Goal: Entertainment & Leisure: Consume media (video, audio)

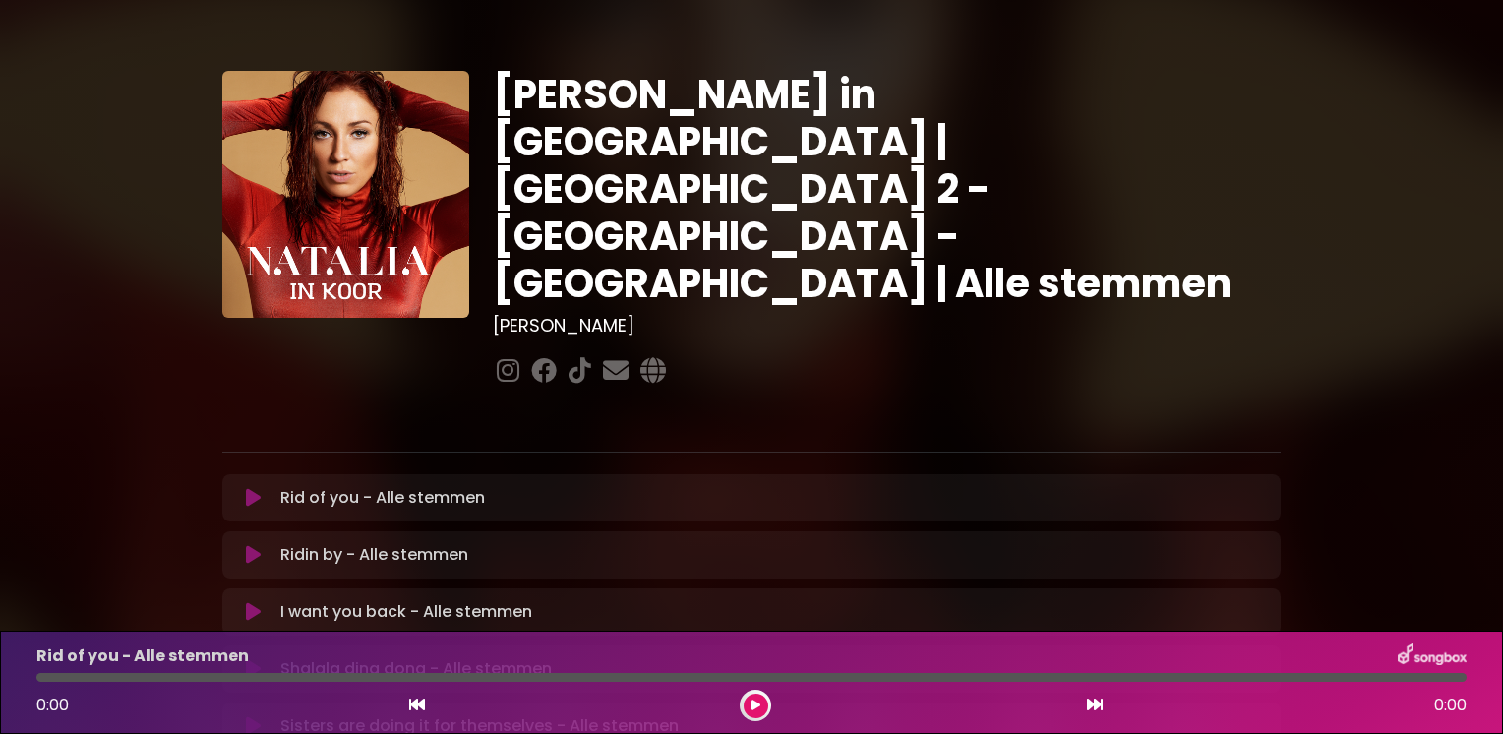
click at [249, 488] on icon at bounding box center [253, 498] width 15 height 20
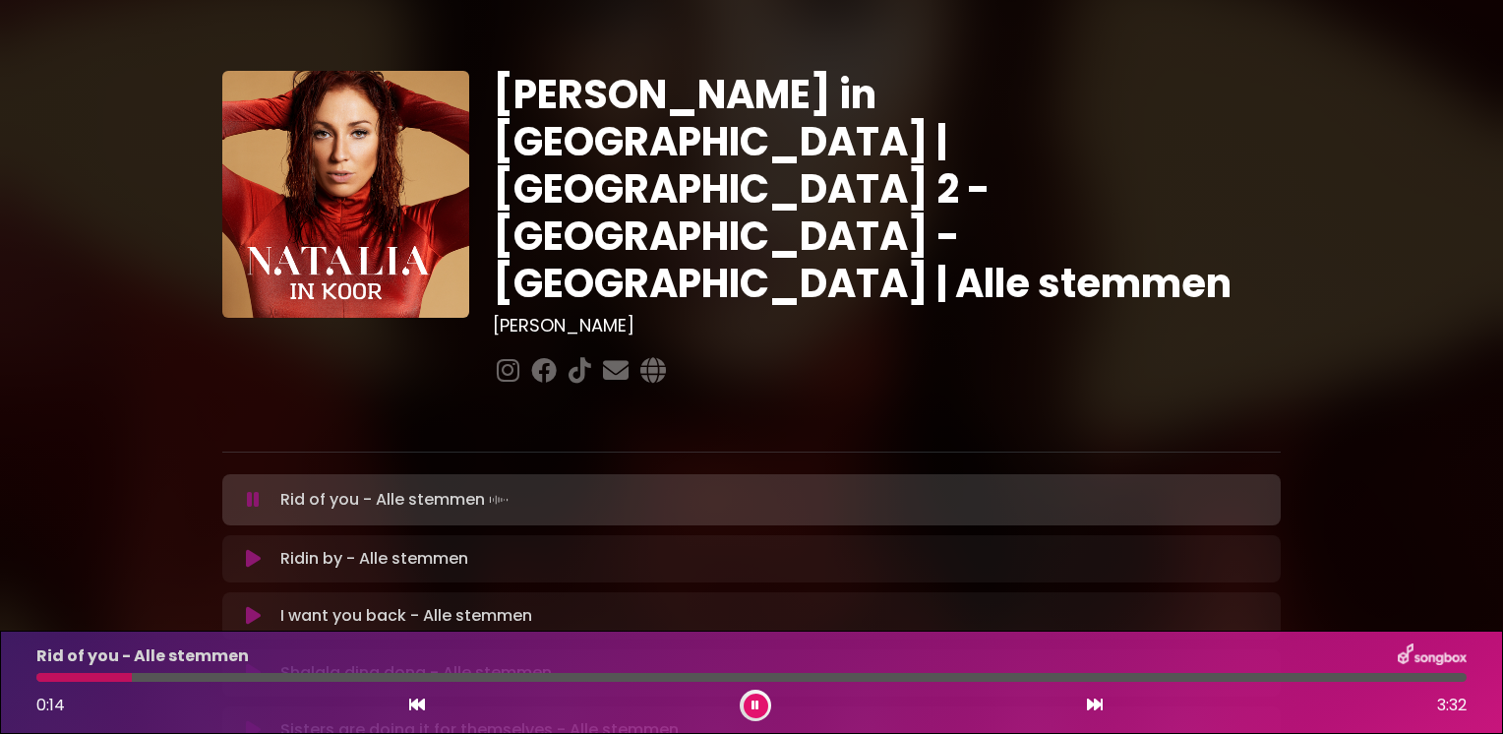
click at [156, 673] on div at bounding box center [751, 677] width 1430 height 9
click at [184, 672] on div "Rid of you - Alle stemmen 0:20 3:32" at bounding box center [752, 682] width 1454 height 78
click at [232, 676] on div at bounding box center [751, 677] width 1430 height 9
click at [166, 564] on div "Natalia in Koor | Antwerpen 2 - Brugge - Hasselt | Alle stemmen Hans Primusz" at bounding box center [751, 605] width 1298 height 1162
click at [431, 672] on div "Rid of you - Alle stemmen 0:56 3:32" at bounding box center [752, 682] width 1454 height 78
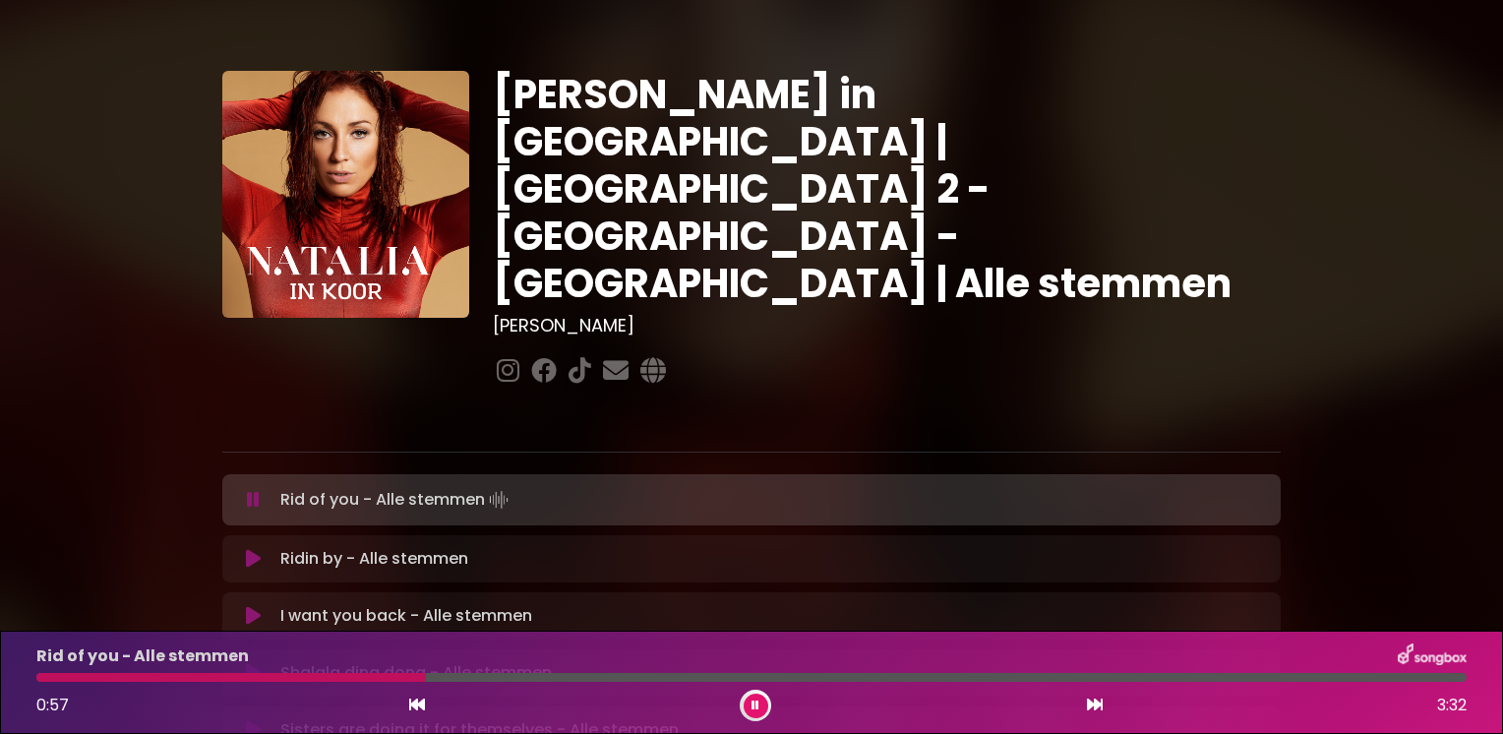
click at [437, 679] on div at bounding box center [751, 677] width 1430 height 9
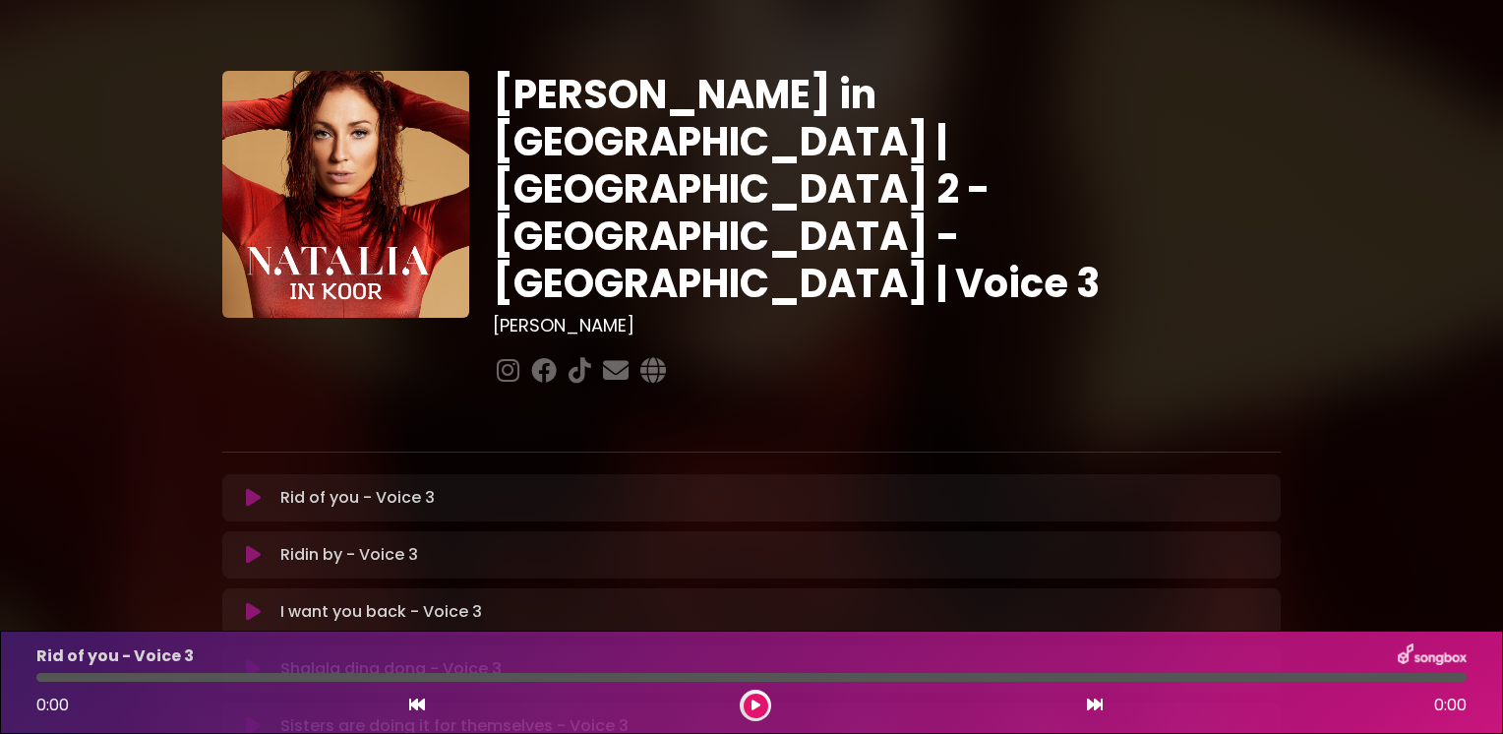
click at [187, 446] on div "[PERSON_NAME] in [GEOGRAPHIC_DATA] | [GEOGRAPHIC_DATA] 2 - [GEOGRAPHIC_DATA] - …" at bounding box center [751, 603] width 1298 height 1159
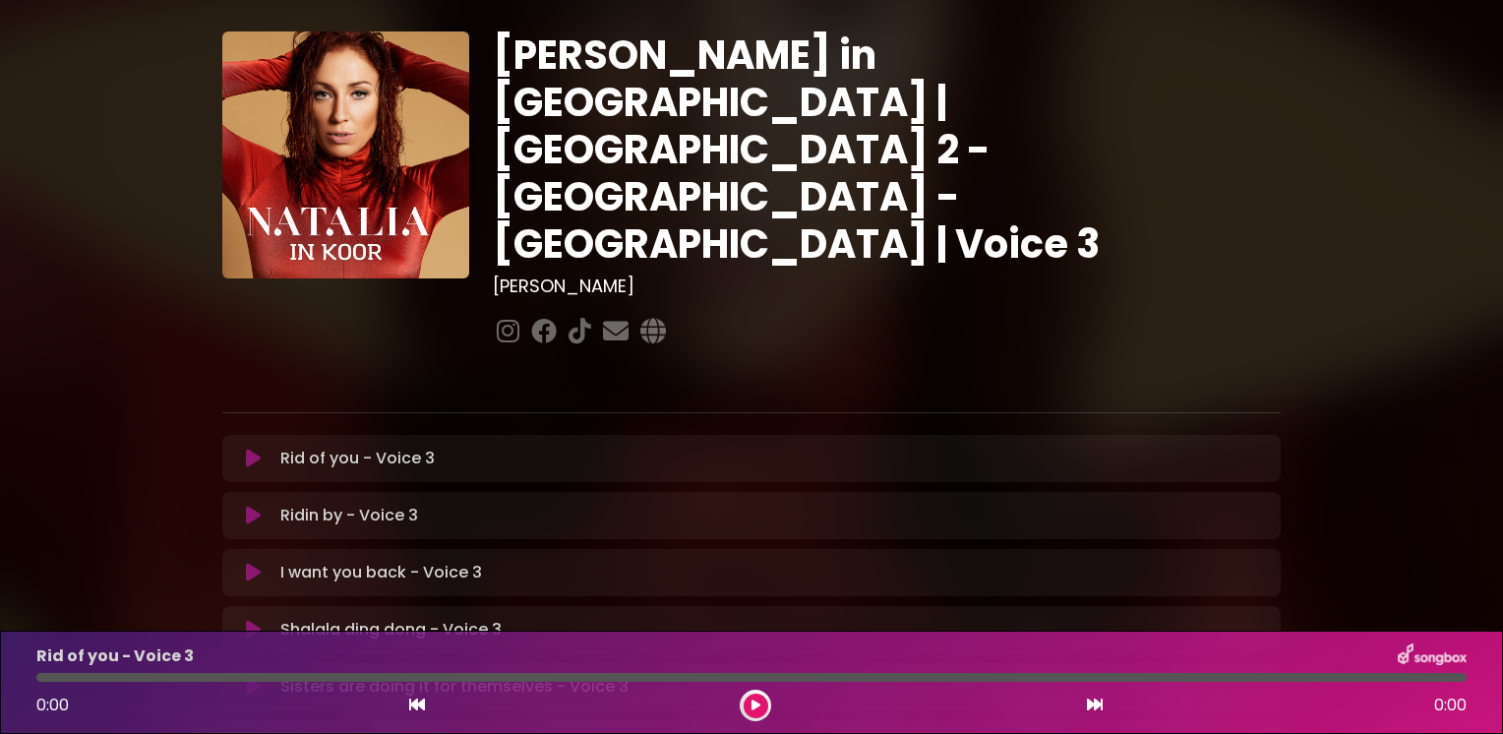
scroll to position [79, 0]
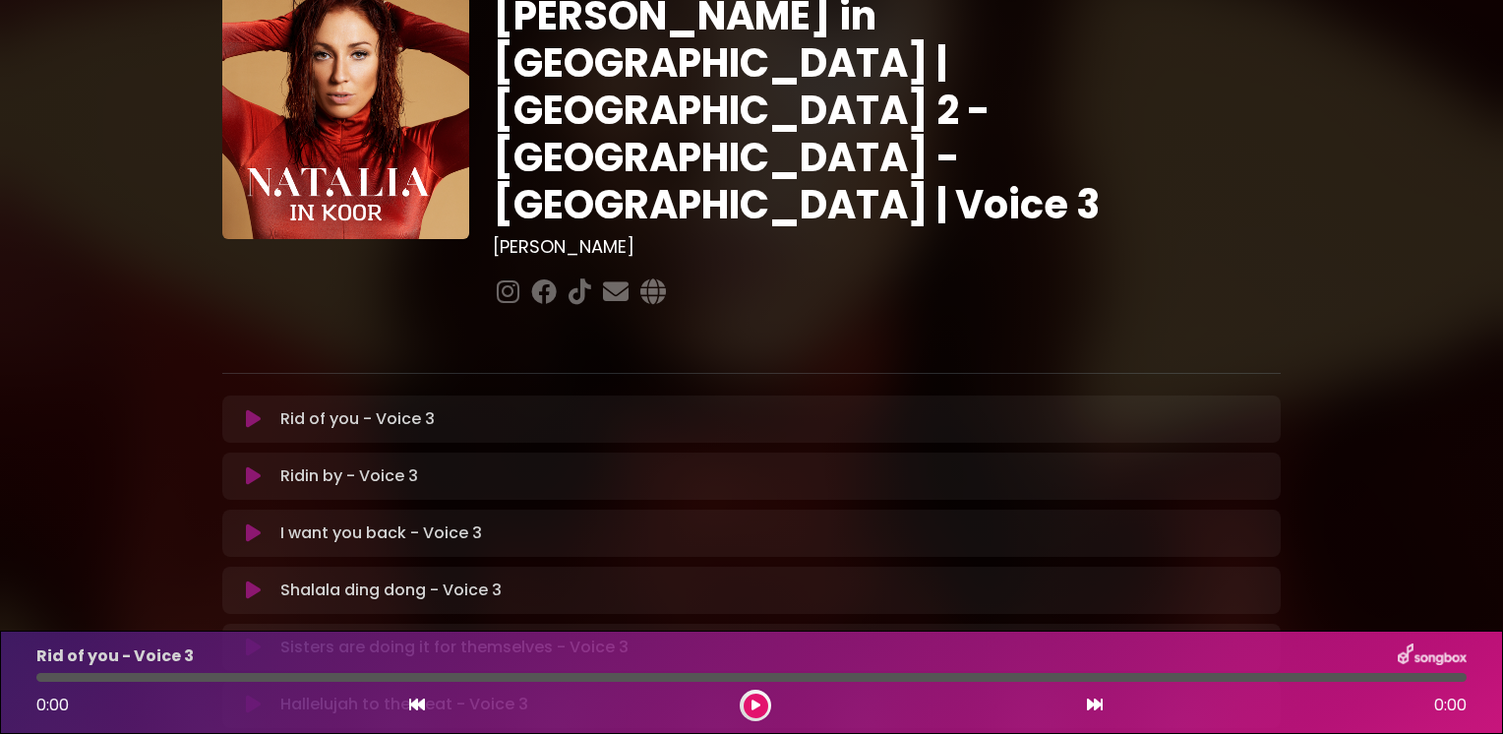
click at [249, 466] on icon at bounding box center [253, 476] width 15 height 20
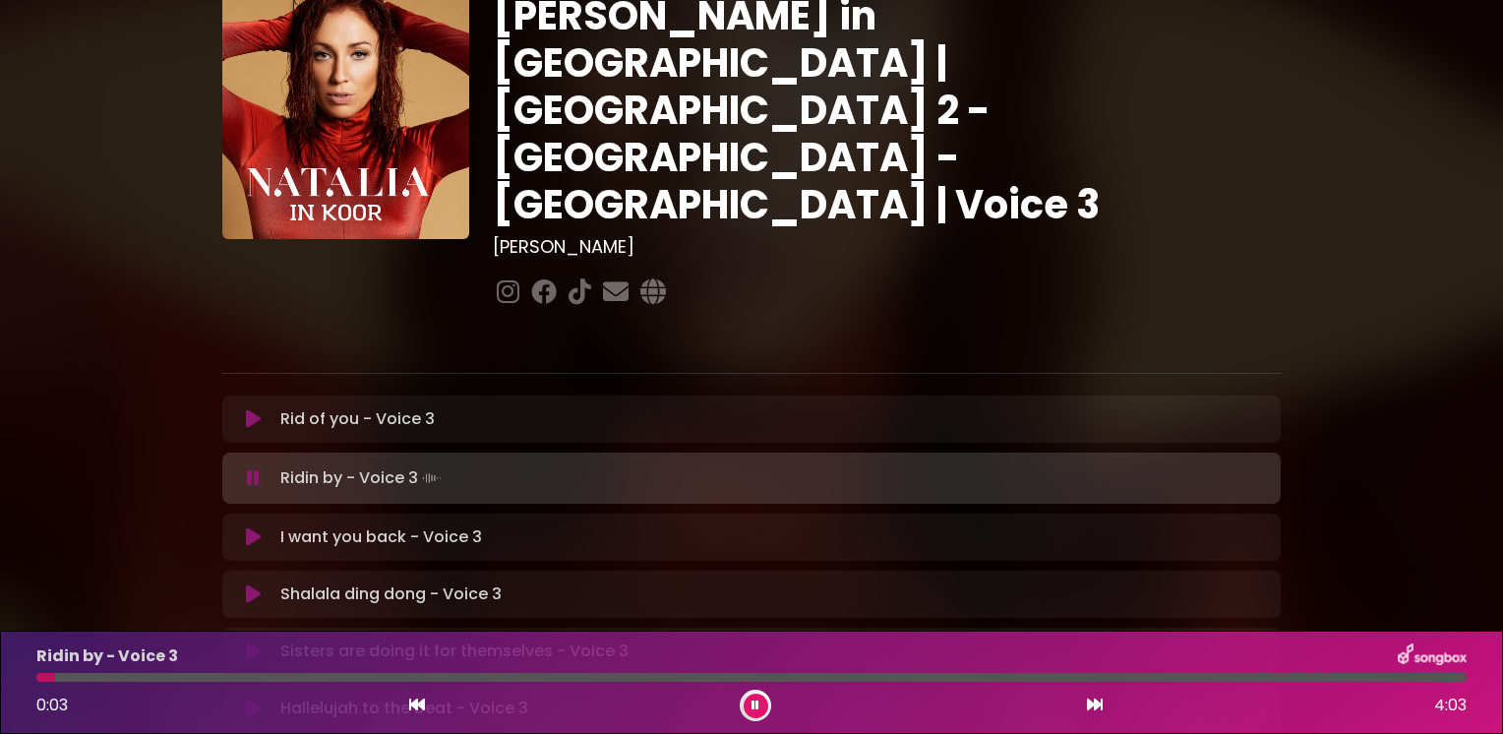
click at [252, 464] on div "Ridin by - Voice 3 Loading Track..." at bounding box center [751, 478] width 1035 height 28
click at [252, 468] on icon at bounding box center [253, 478] width 13 height 20
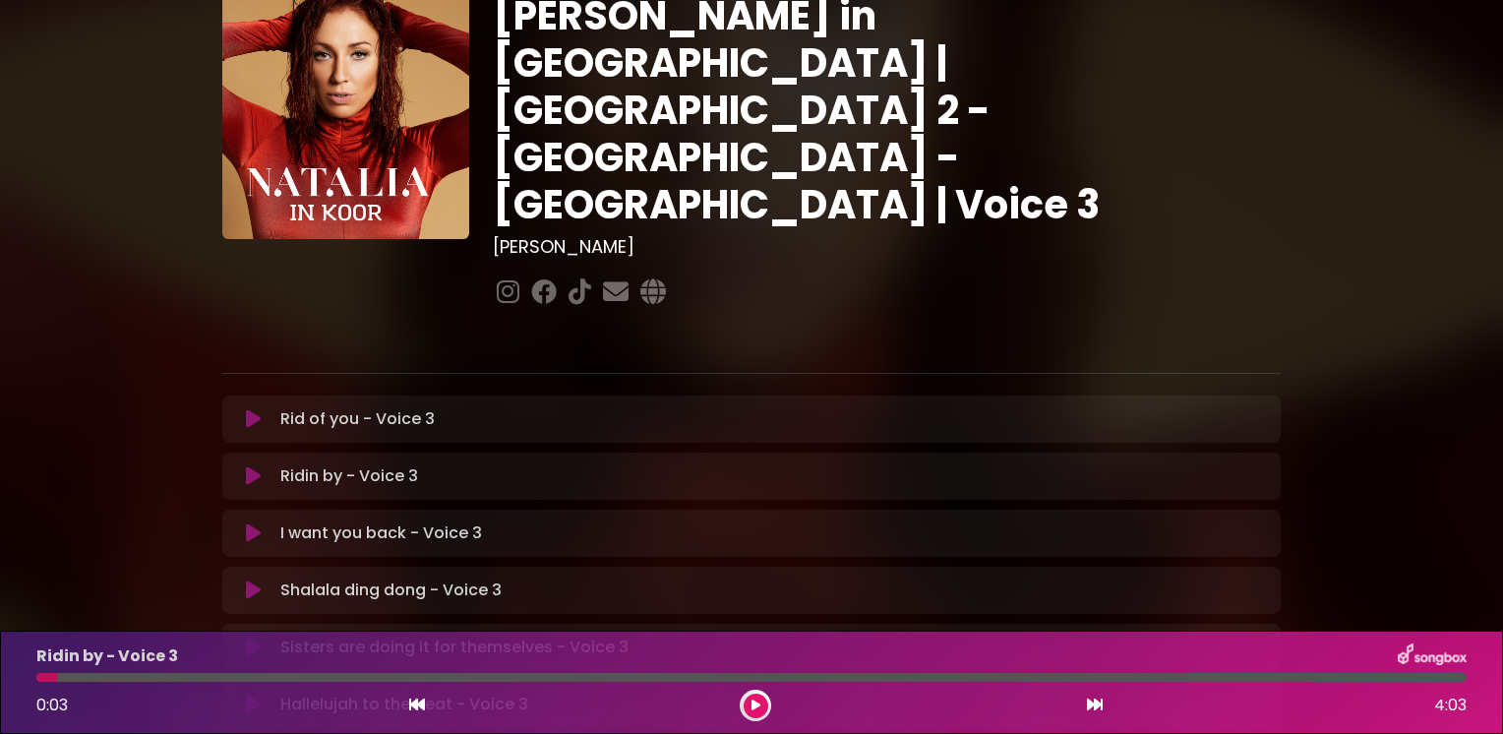
click at [169, 387] on div "[PERSON_NAME] in [GEOGRAPHIC_DATA] | [GEOGRAPHIC_DATA] 2 - [GEOGRAPHIC_DATA] - …" at bounding box center [751, 524] width 1298 height 1159
click at [252, 466] on icon at bounding box center [253, 476] width 15 height 20
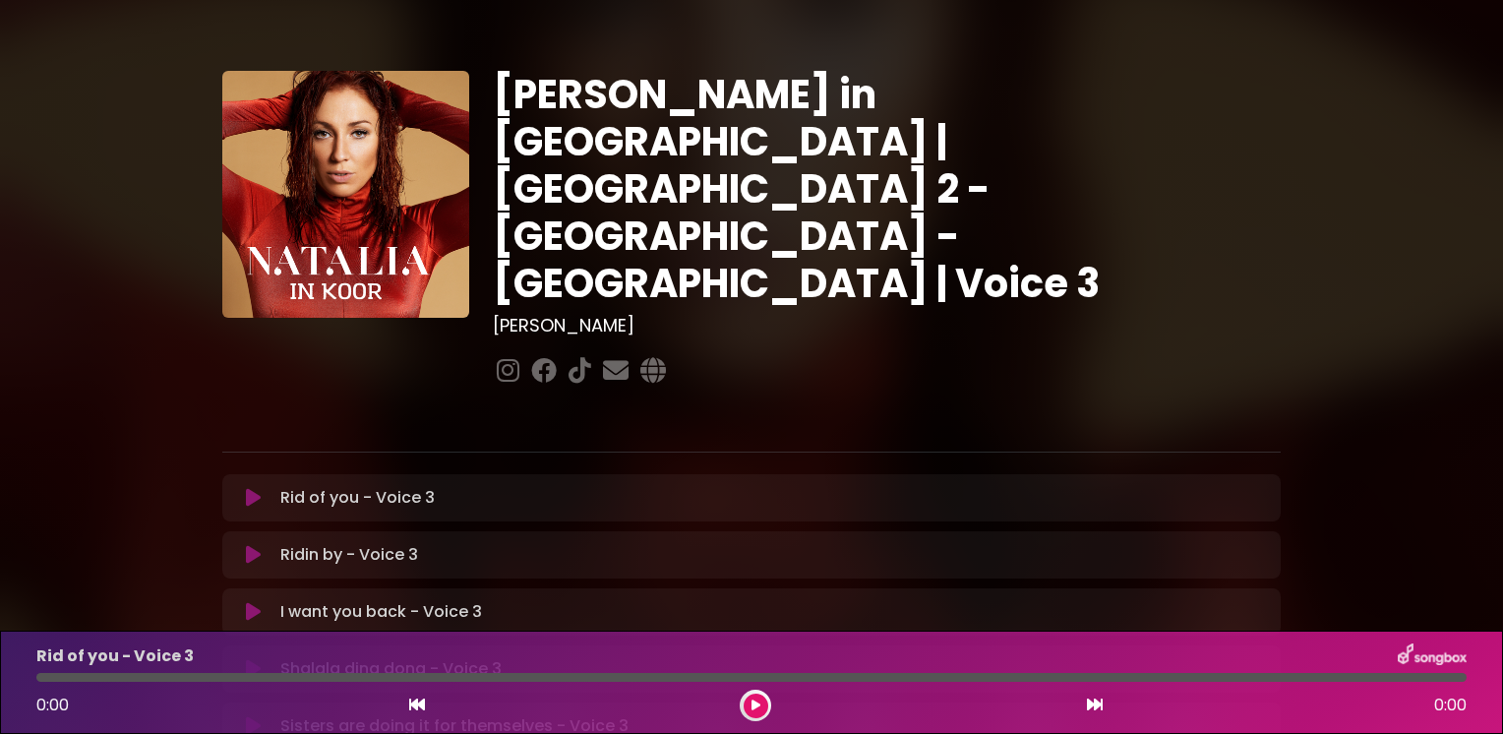
click at [172, 420] on div "[PERSON_NAME] in [GEOGRAPHIC_DATA] | [GEOGRAPHIC_DATA] 2 - [GEOGRAPHIC_DATA] - …" at bounding box center [751, 603] width 1298 height 1159
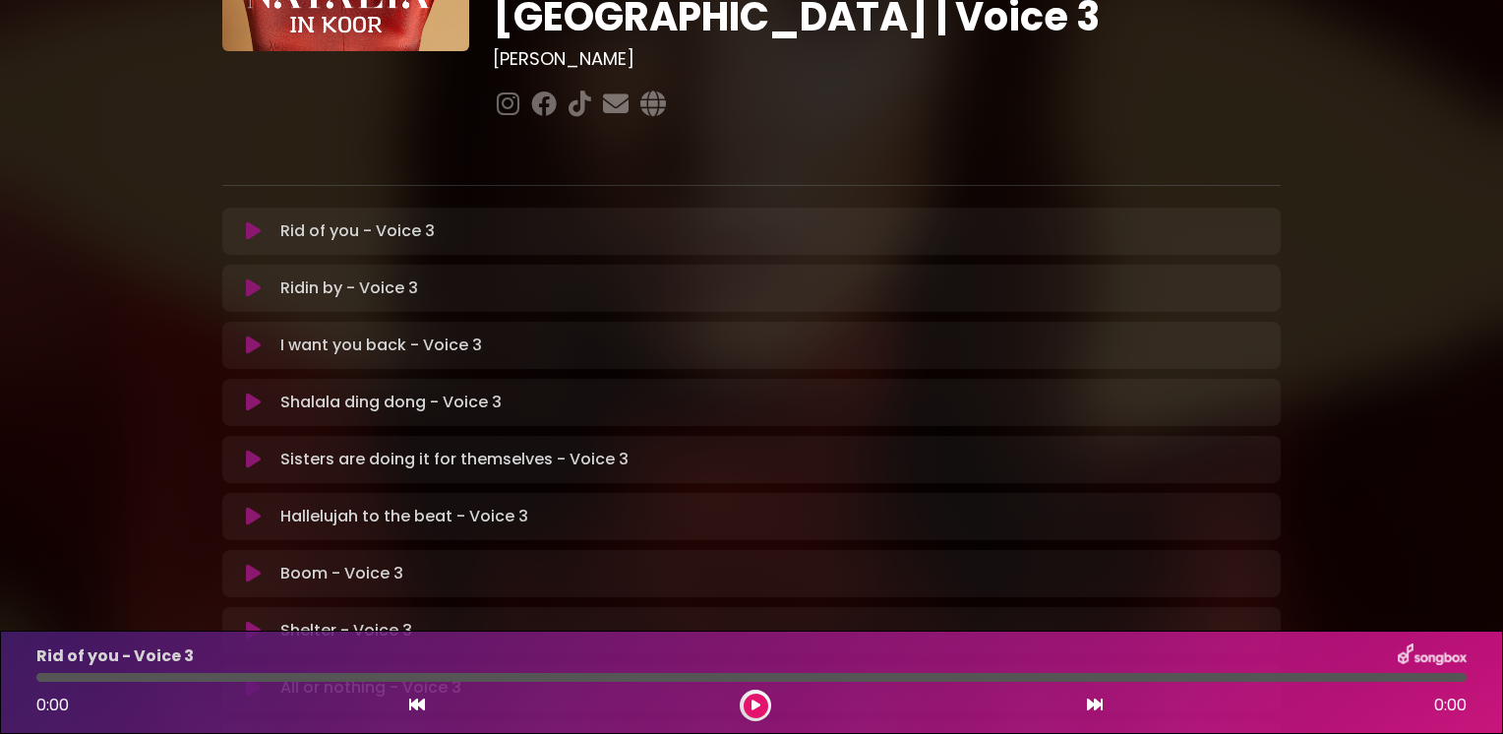
scroll to position [315, 0]
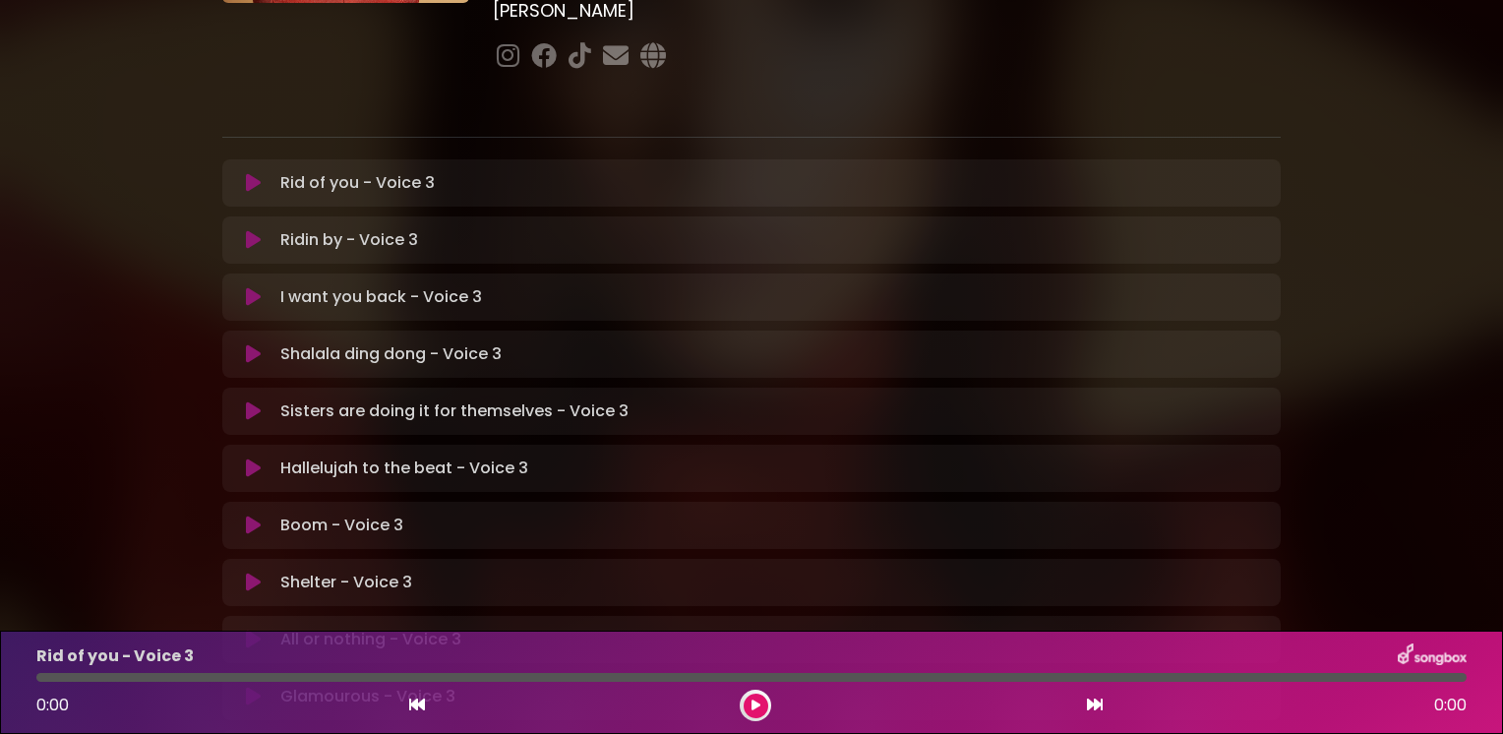
click at [248, 287] on icon at bounding box center [253, 297] width 15 height 20
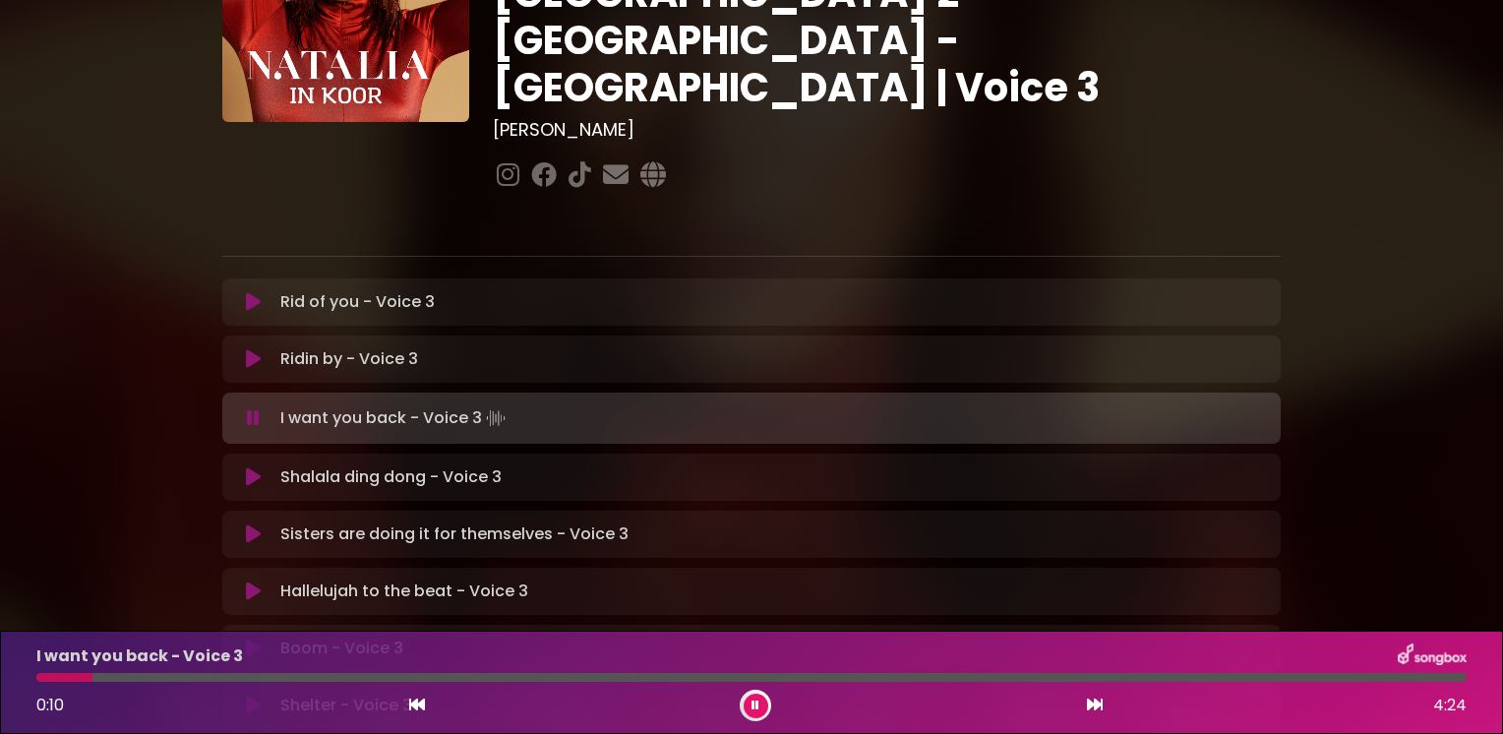
scroll to position [197, 0]
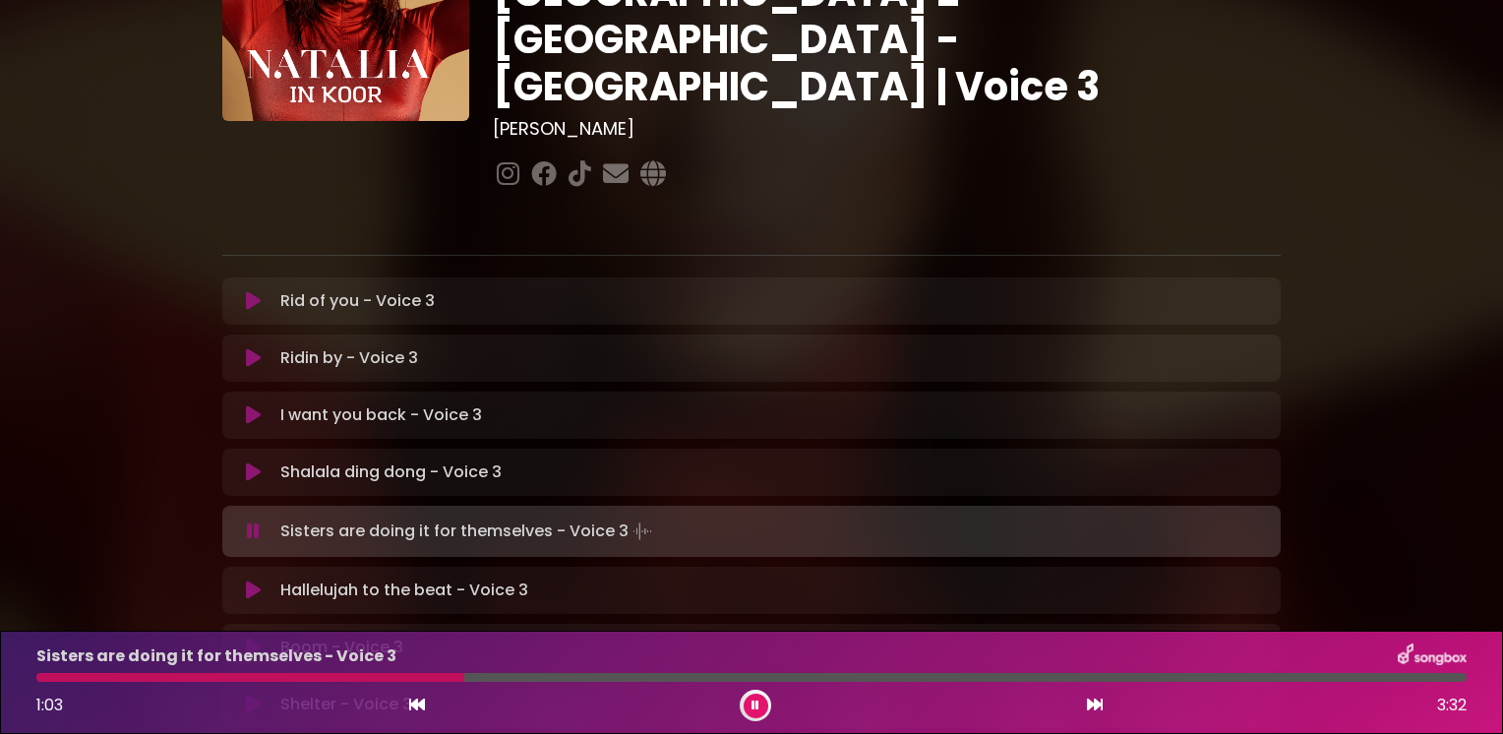
click at [755, 698] on button at bounding box center [756, 705] width 25 height 25
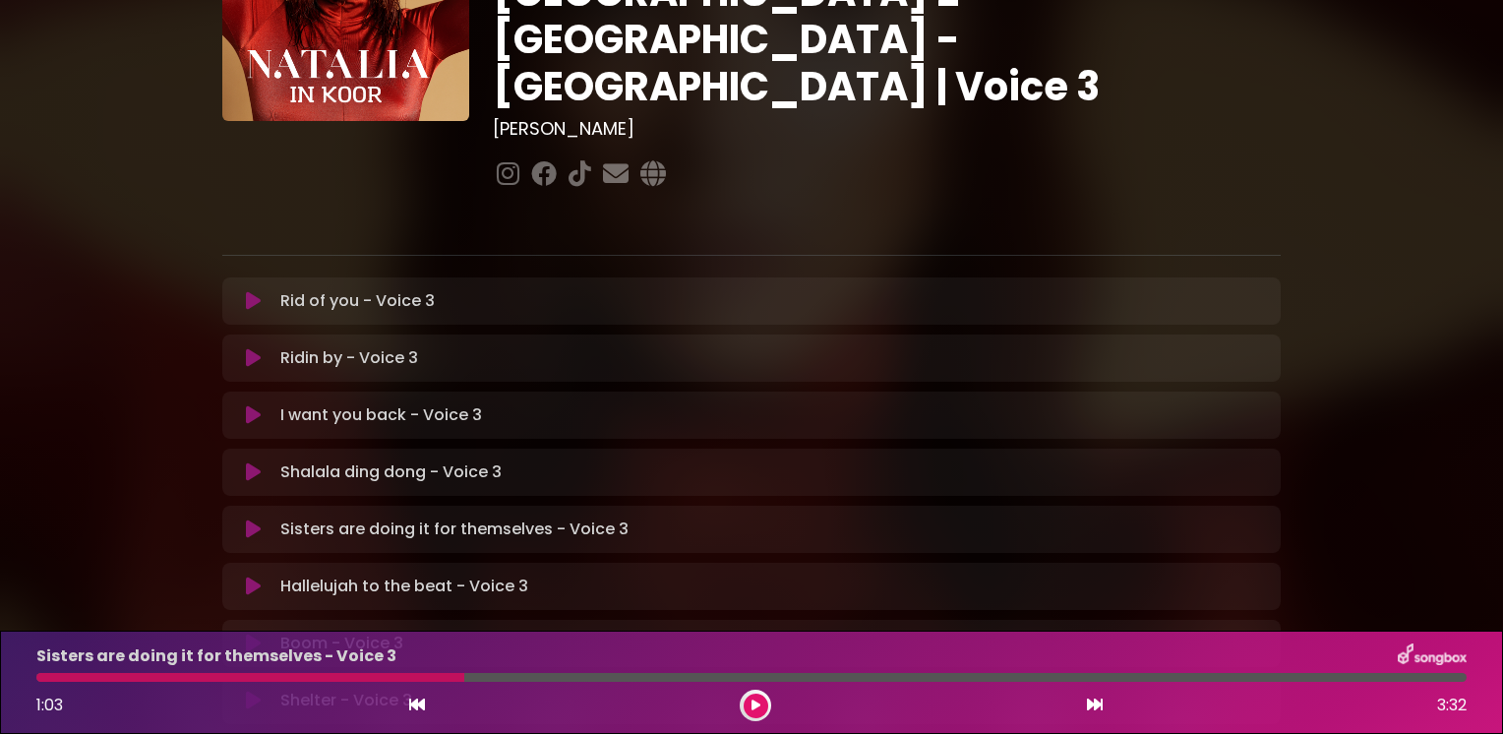
click at [755, 698] on button at bounding box center [756, 705] width 25 height 25
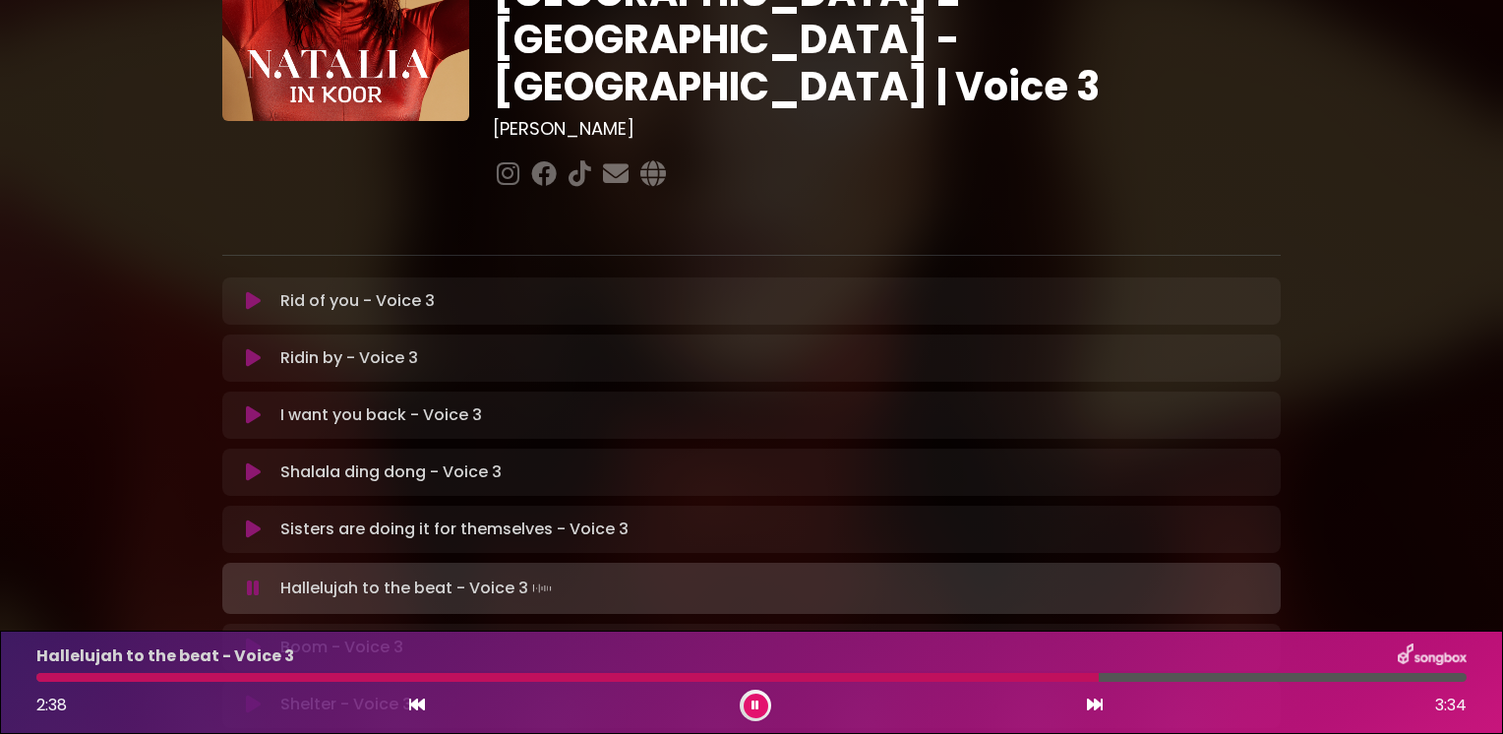
click at [135, 463] on div "[PERSON_NAME] in [GEOGRAPHIC_DATA] | [GEOGRAPHIC_DATA] 2 - [GEOGRAPHIC_DATA] - …" at bounding box center [751, 408] width 1298 height 1162
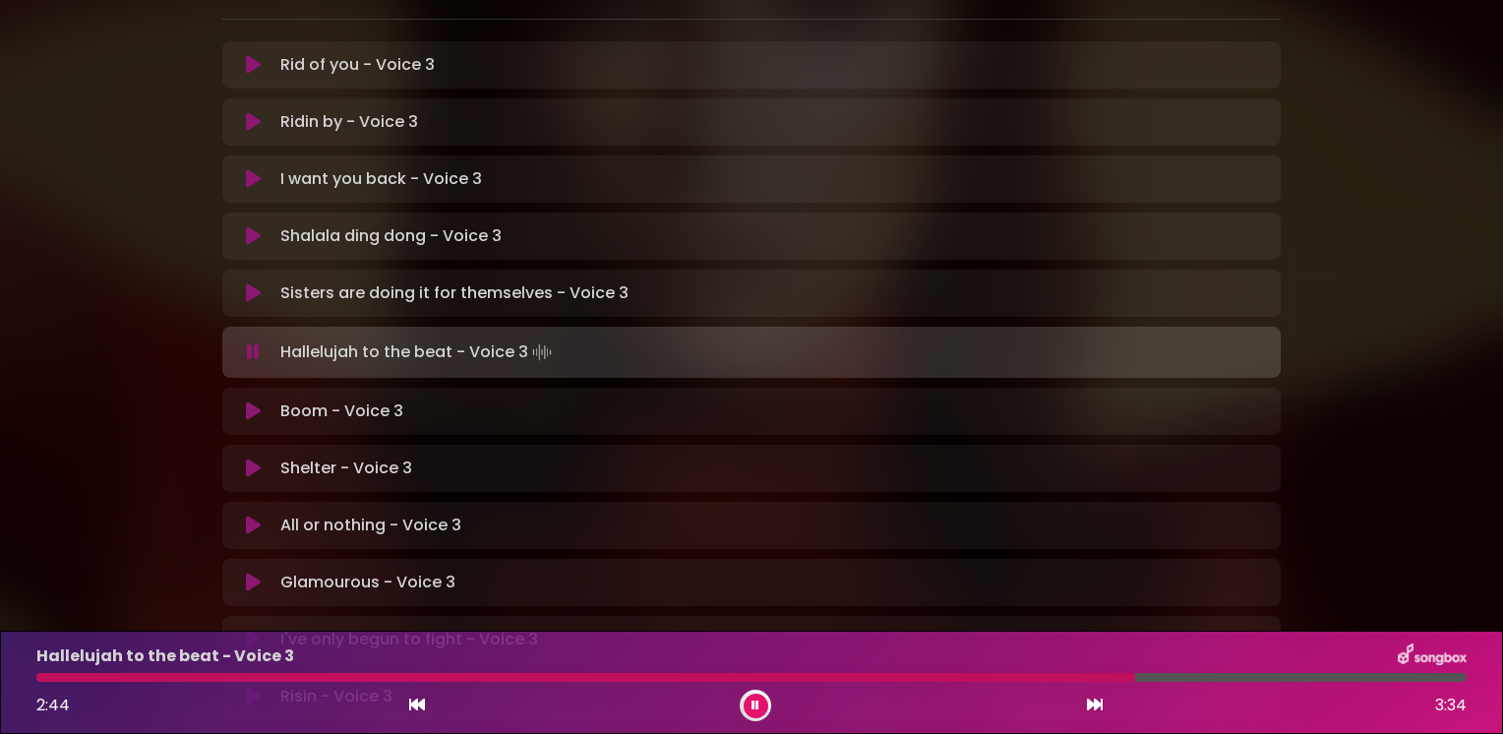
scroll to position [472, 0]
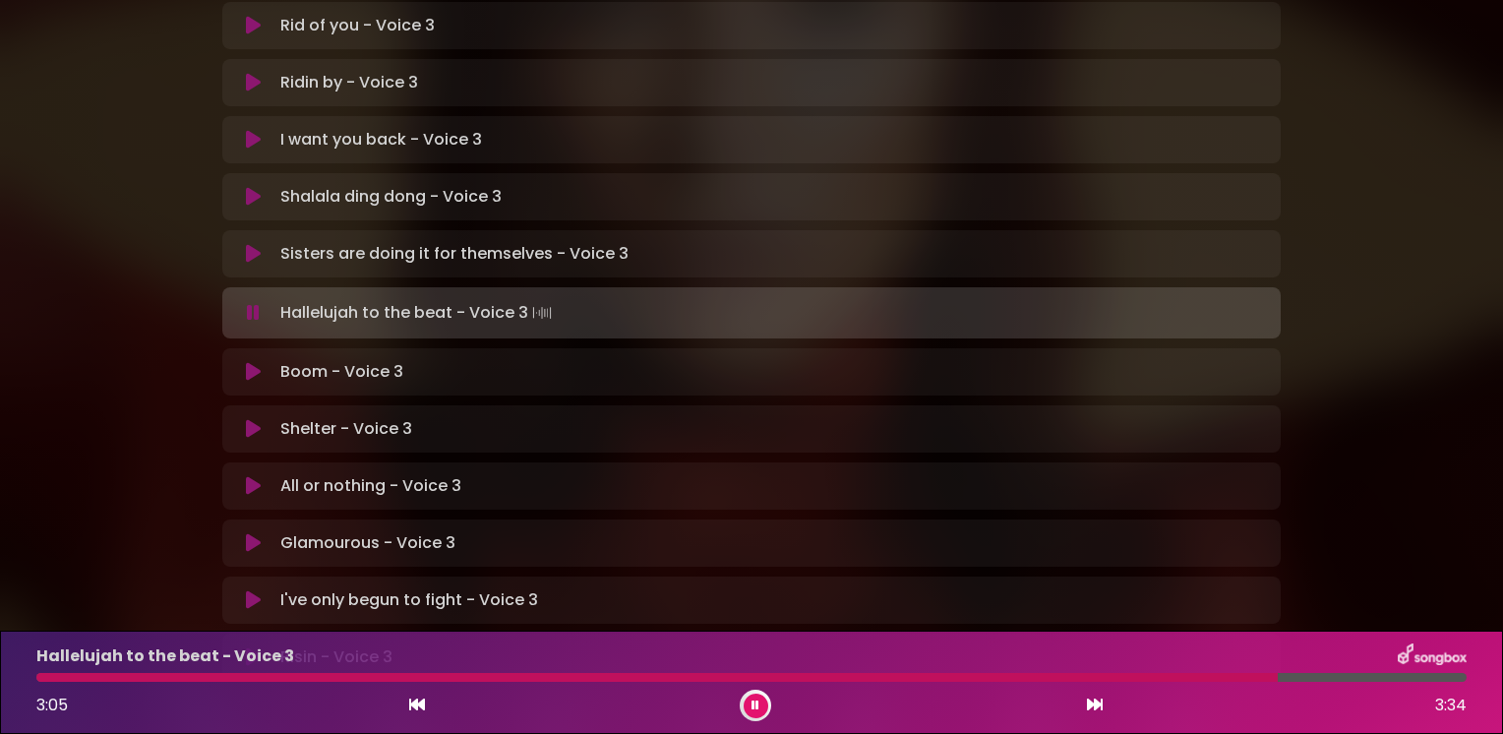
click at [251, 362] on icon at bounding box center [253, 372] width 15 height 20
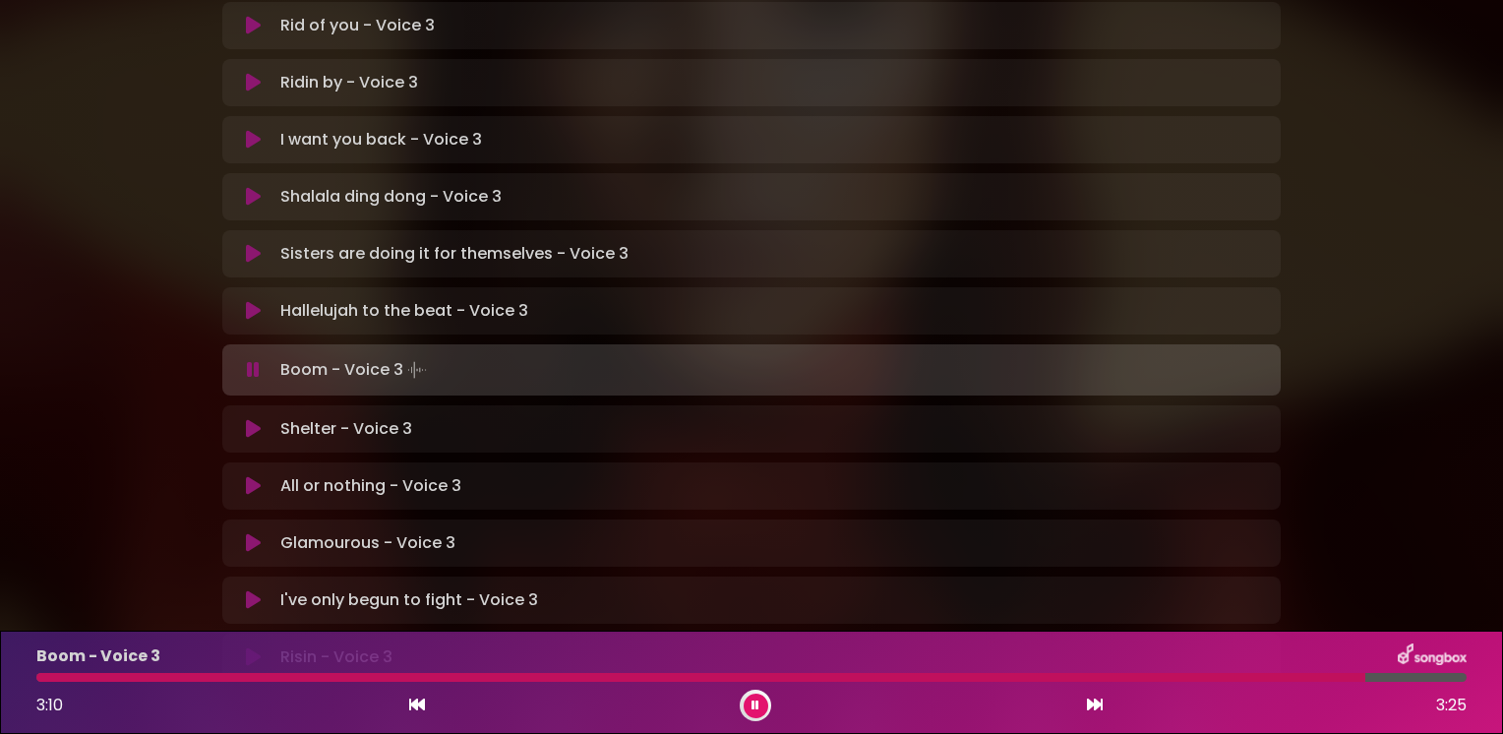
click at [152, 353] on div "[PERSON_NAME] in [GEOGRAPHIC_DATA] | [GEOGRAPHIC_DATA] 2 - [GEOGRAPHIC_DATA] - …" at bounding box center [751, 133] width 1298 height 1162
click at [249, 419] on icon at bounding box center [253, 429] width 15 height 20
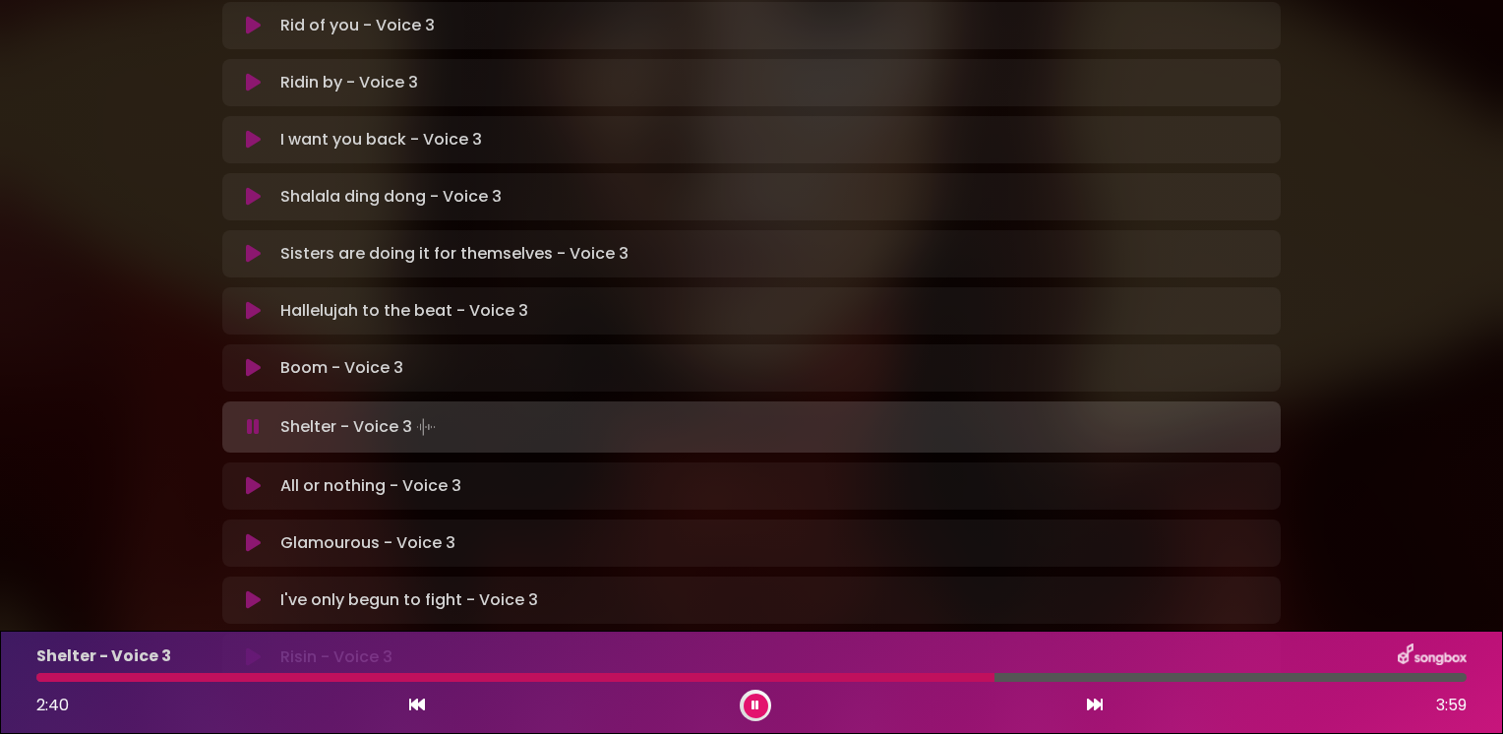
click at [254, 476] on icon at bounding box center [253, 486] width 15 height 20
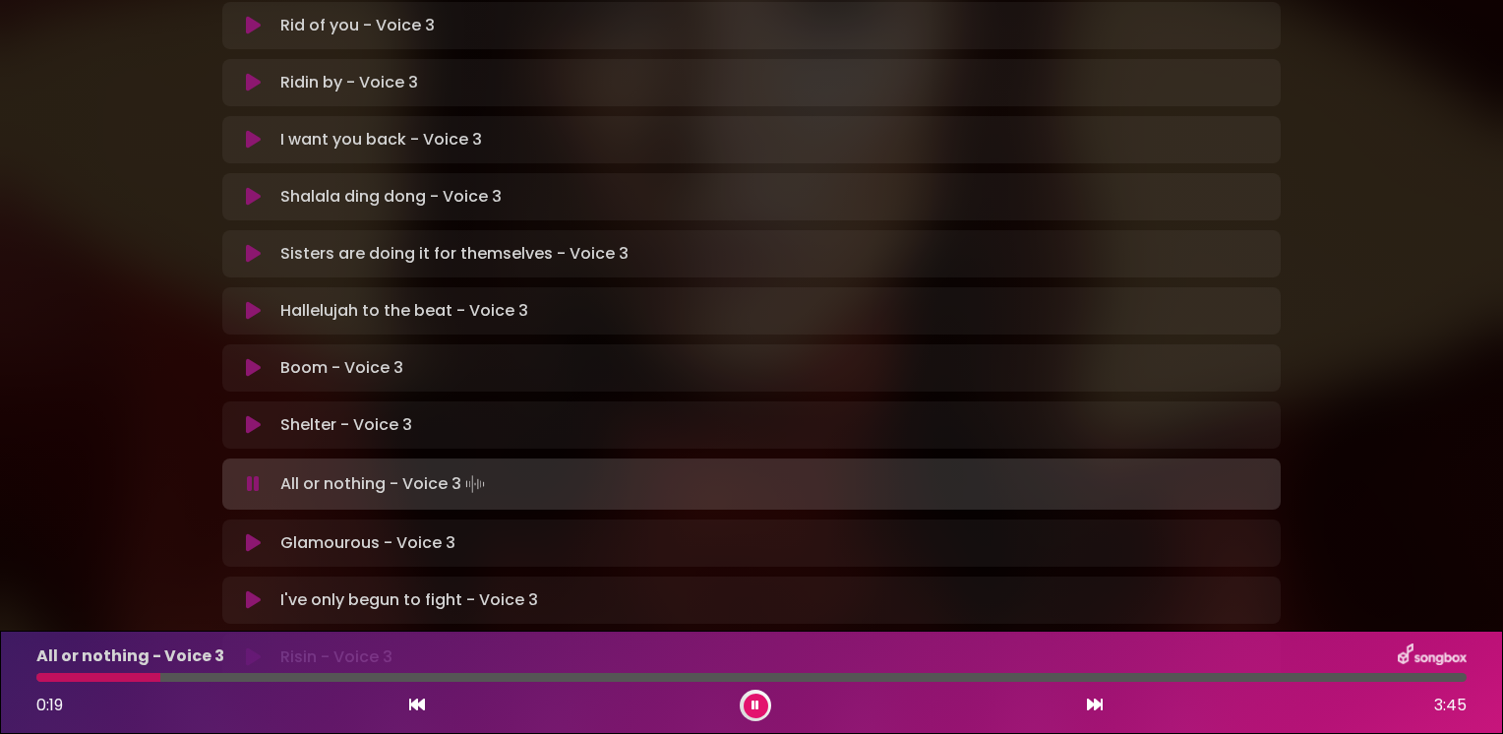
click at [749, 704] on button at bounding box center [756, 705] width 25 height 25
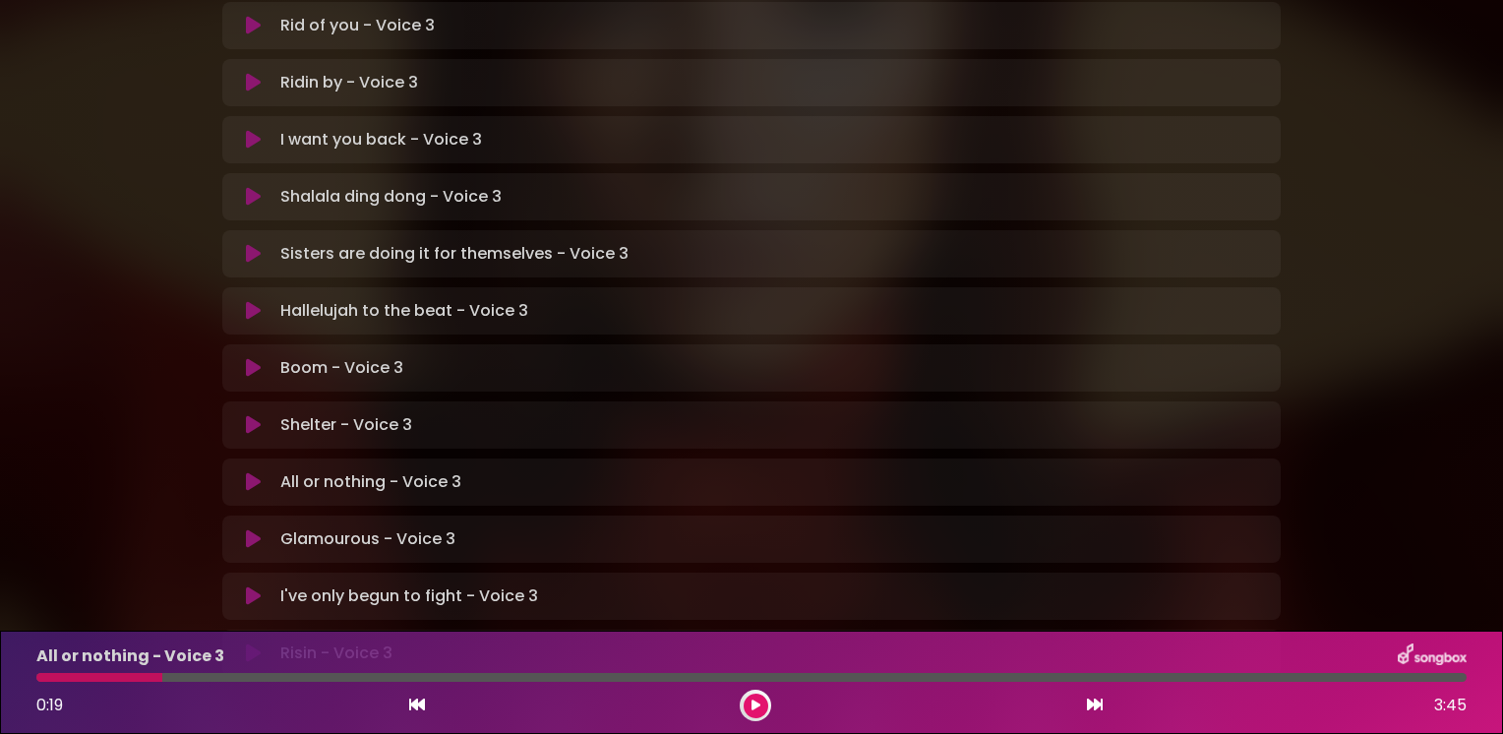
click at [749, 704] on button at bounding box center [756, 705] width 25 height 25
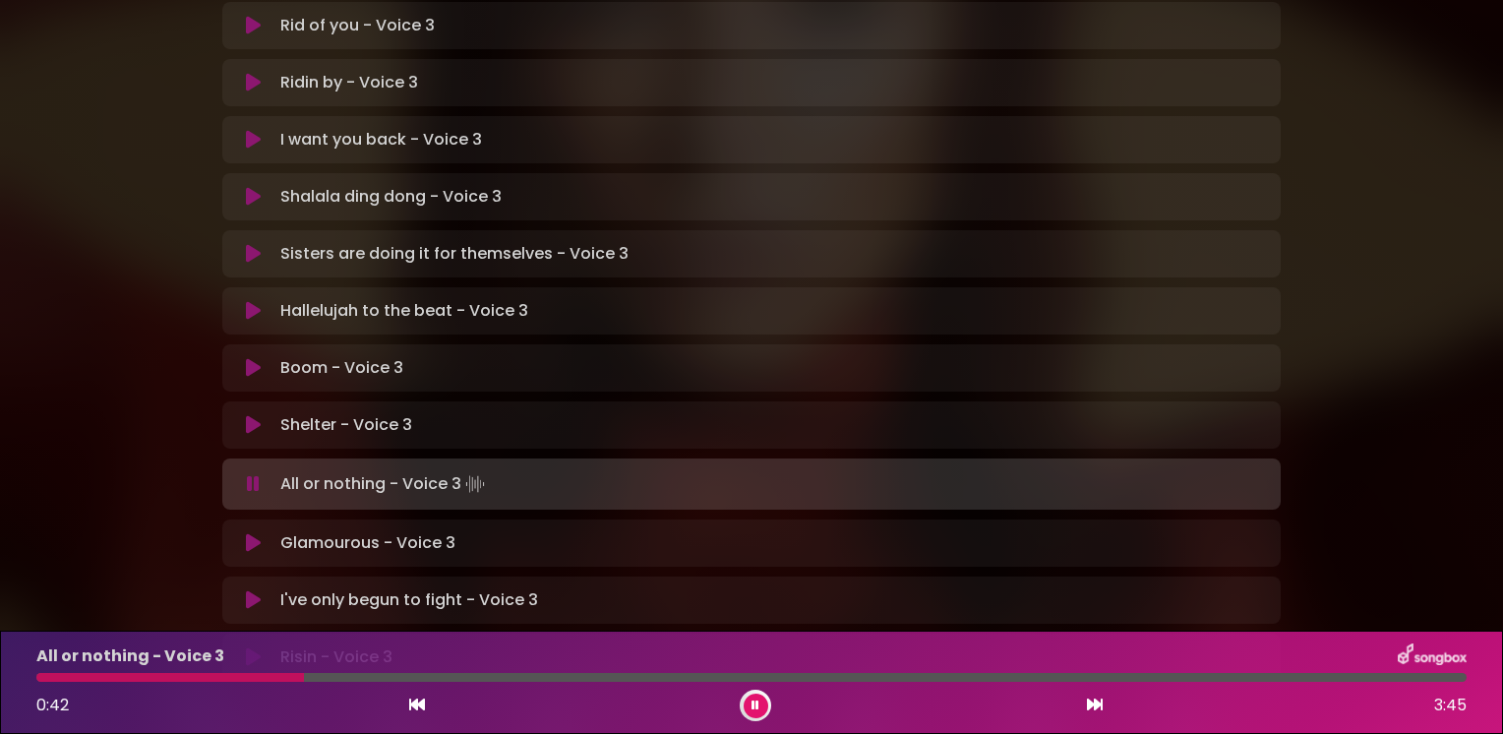
click at [747, 702] on button at bounding box center [756, 705] width 25 height 25
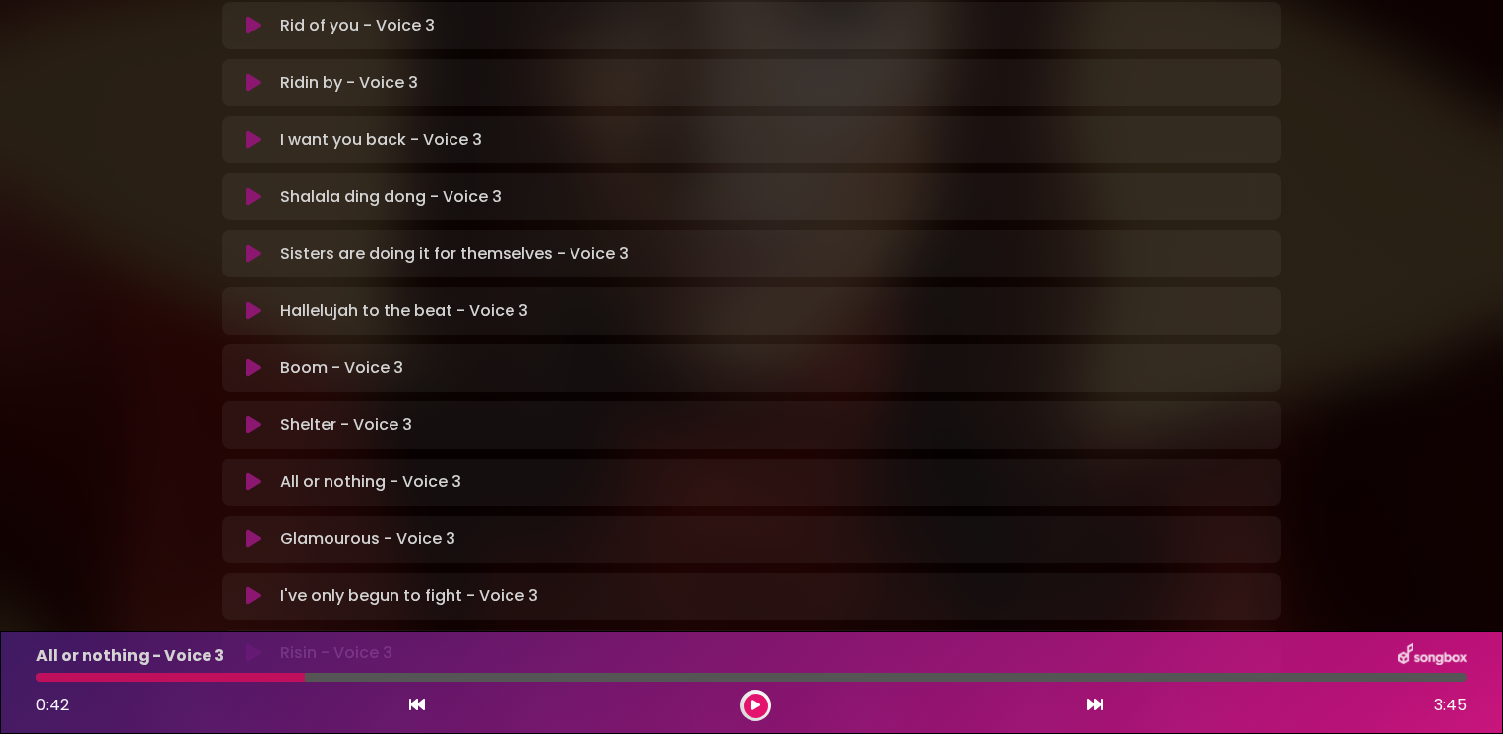
click at [745, 705] on button at bounding box center [756, 705] width 25 height 25
